Goal: Task Accomplishment & Management: Manage account settings

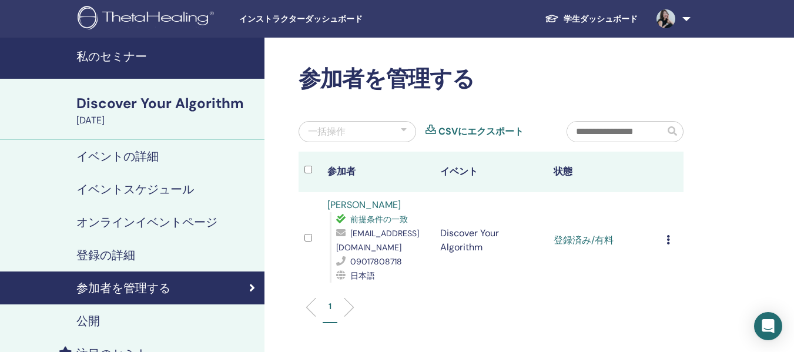
click at [137, 187] on h4 "イベントスケジュール" at bounding box center [134, 189] width 117 height 14
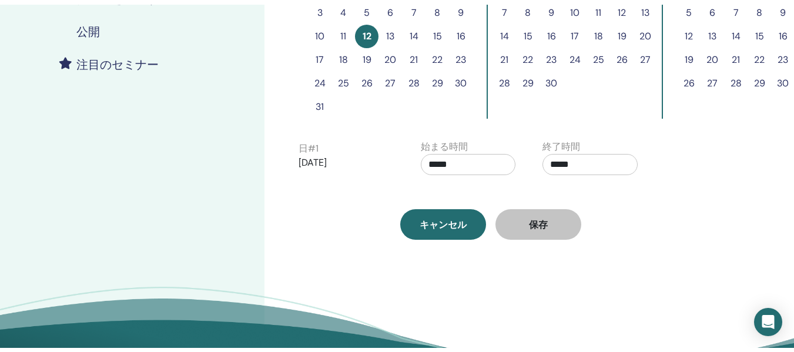
scroll to position [59, 0]
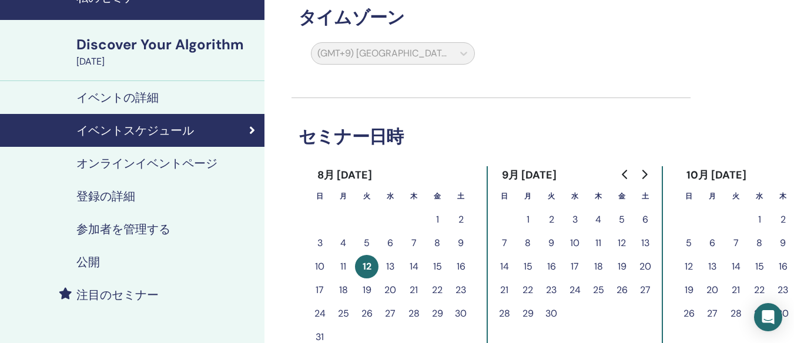
click at [126, 166] on h4 "オンラインイベントページ" at bounding box center [146, 163] width 141 height 14
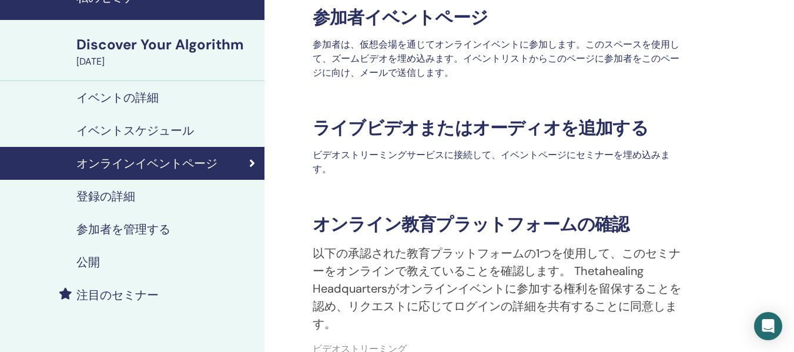
click at [165, 233] on h4 "参加者を管理する" at bounding box center [123, 229] width 94 height 14
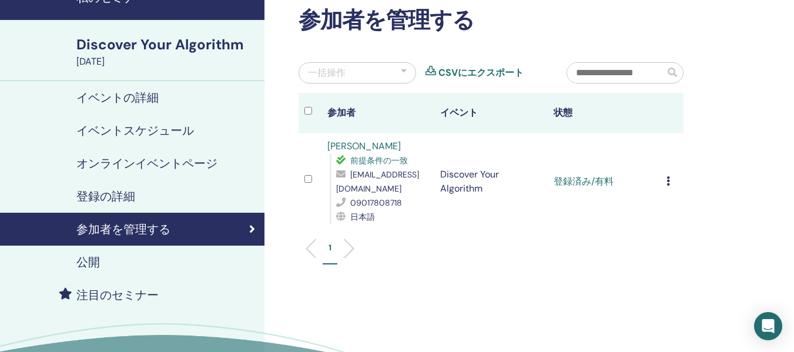
click at [669, 181] on icon at bounding box center [668, 180] width 4 height 9
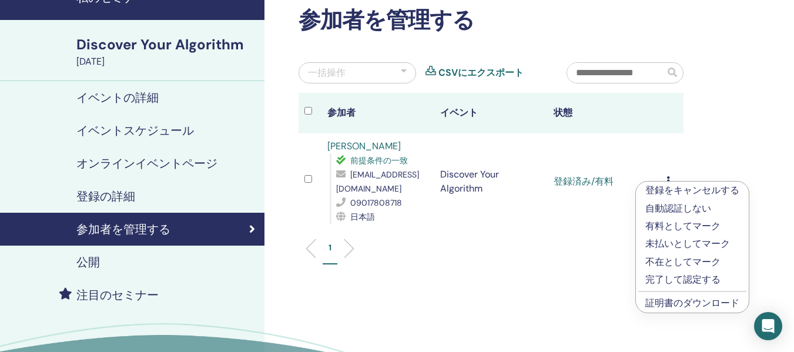
click at [667, 276] on p "完了して認定する" at bounding box center [692, 280] width 94 height 14
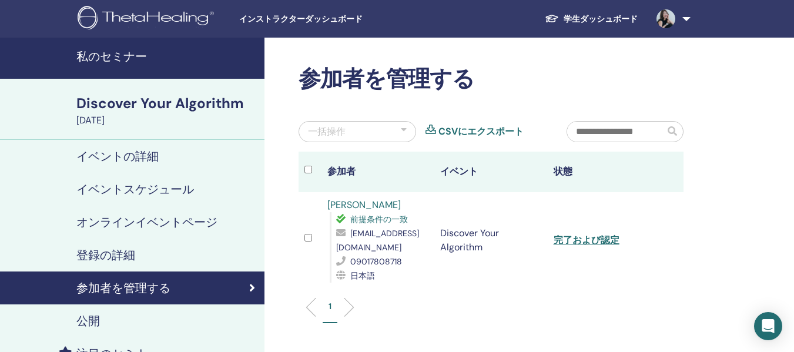
click at [257, 23] on span "インストラクターダッシュボード" at bounding box center [327, 19] width 176 height 12
click at [88, 52] on h4 "私のセミナー" at bounding box center [166, 56] width 181 height 14
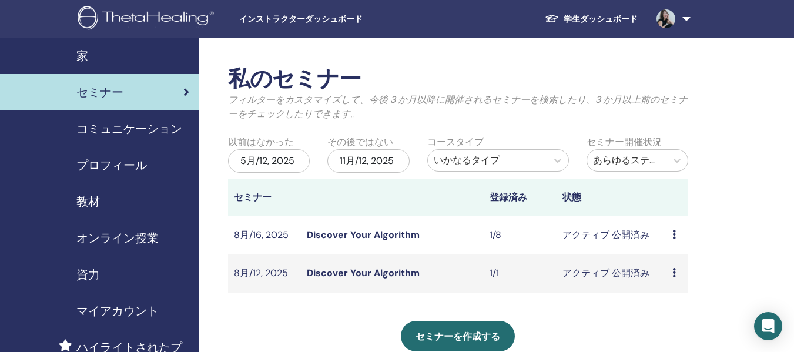
click at [605, 18] on link "学生ダッシュボード" at bounding box center [591, 19] width 112 height 22
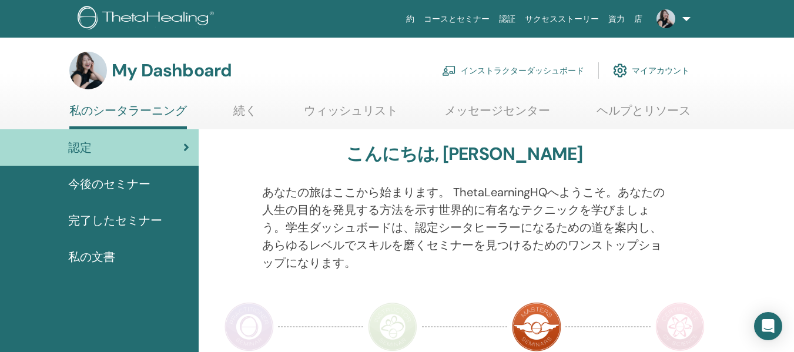
click at [562, 71] on link "インストラクターダッシュボード" at bounding box center [513, 71] width 142 height 26
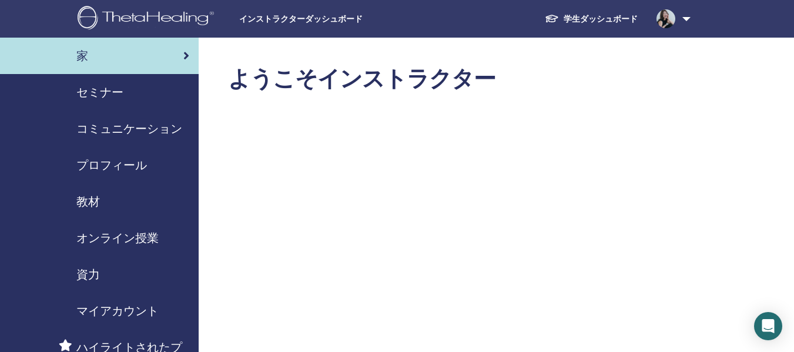
click at [103, 93] on span "セミナー" at bounding box center [99, 92] width 47 height 18
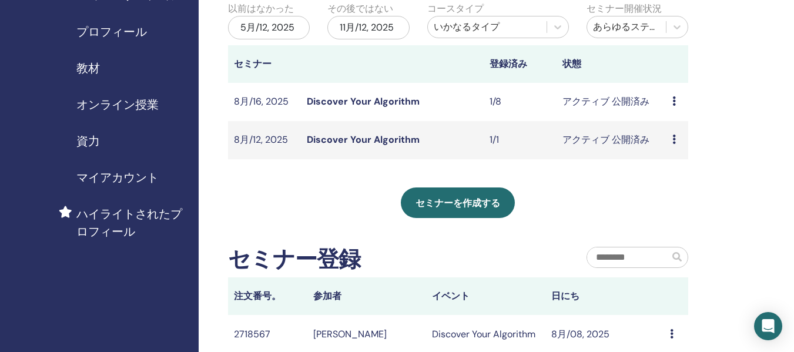
scroll to position [117, 0]
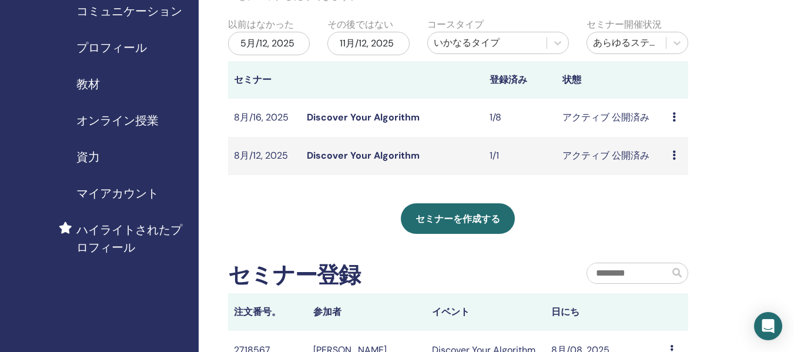
click at [268, 48] on div "5月/12, 2025" at bounding box center [269, 43] width 82 height 23
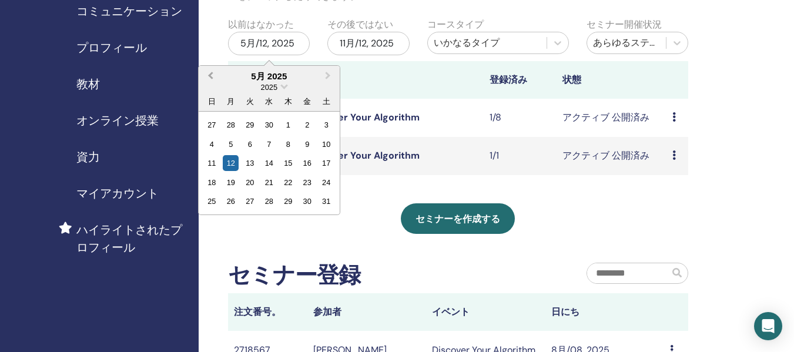
click at [207, 82] on button "Previous Month" at bounding box center [209, 76] width 19 height 19
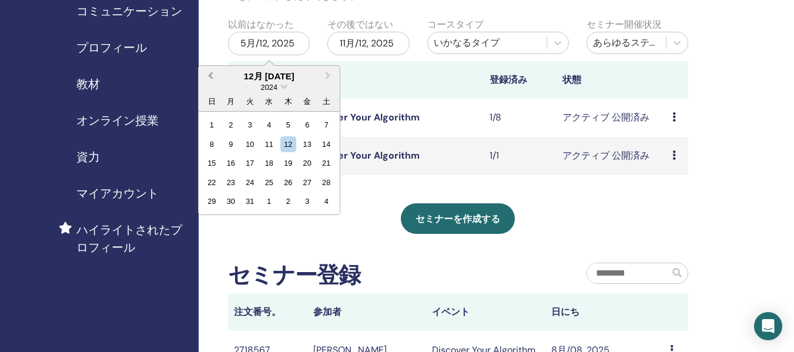
click at [207, 82] on button "Previous Month" at bounding box center [209, 76] width 19 height 19
click at [288, 142] on div "10" at bounding box center [288, 144] width 16 height 16
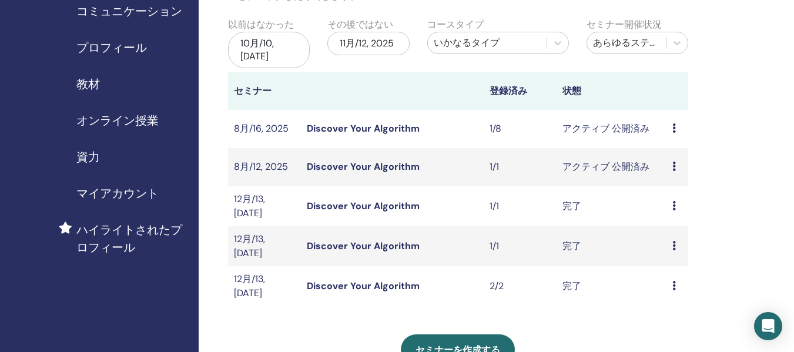
click at [398, 169] on link "Discover Your Algorithm" at bounding box center [363, 166] width 113 height 12
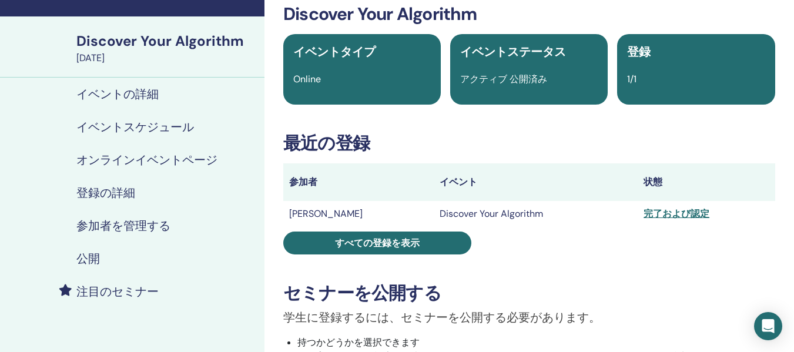
scroll to position [176, 0]
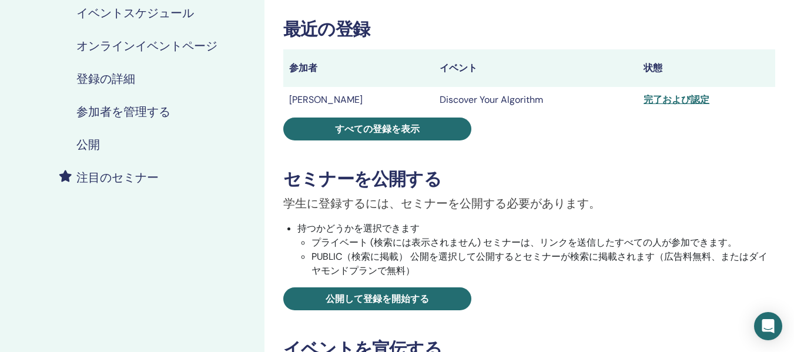
click at [90, 84] on h4 "登録の詳細" at bounding box center [105, 79] width 59 height 14
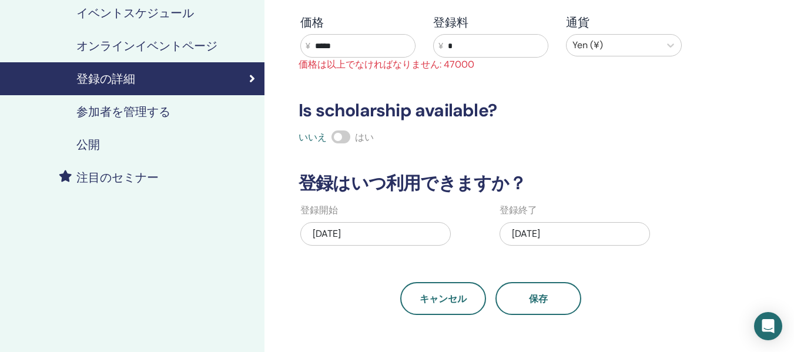
click at [105, 116] on h4 "参加者を管理する" at bounding box center [123, 112] width 94 height 14
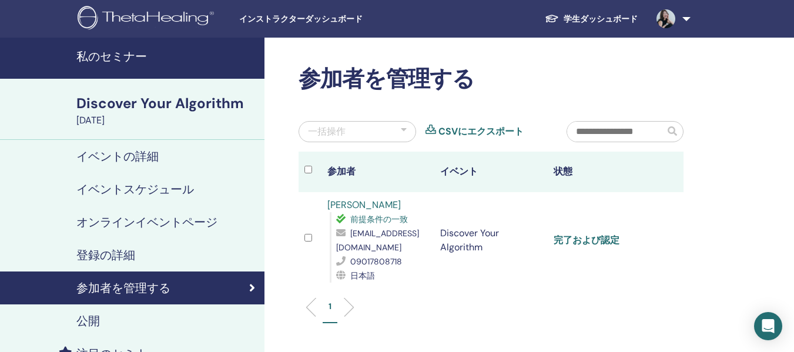
click at [575, 241] on link "完了および認定" at bounding box center [586, 240] width 66 height 12
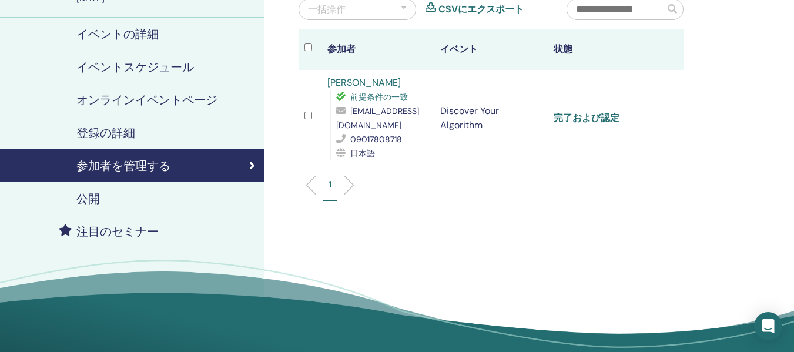
scroll to position [117, 0]
